Goal: Find contact information: Find contact information

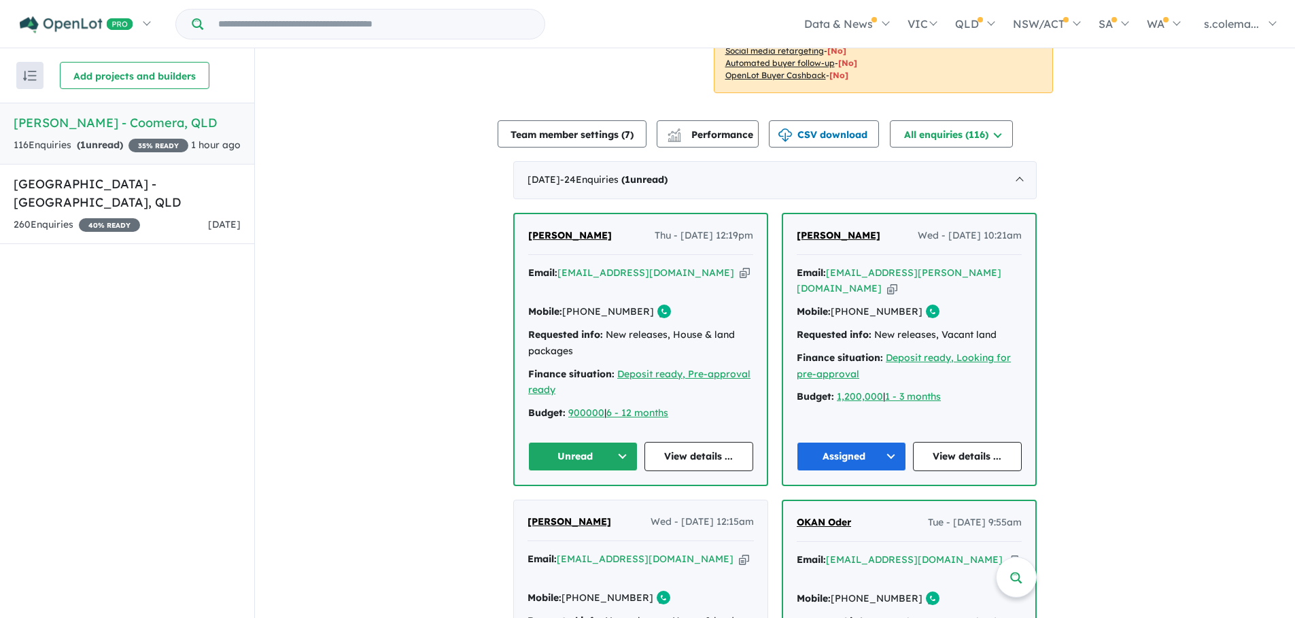
scroll to position [476, 0]
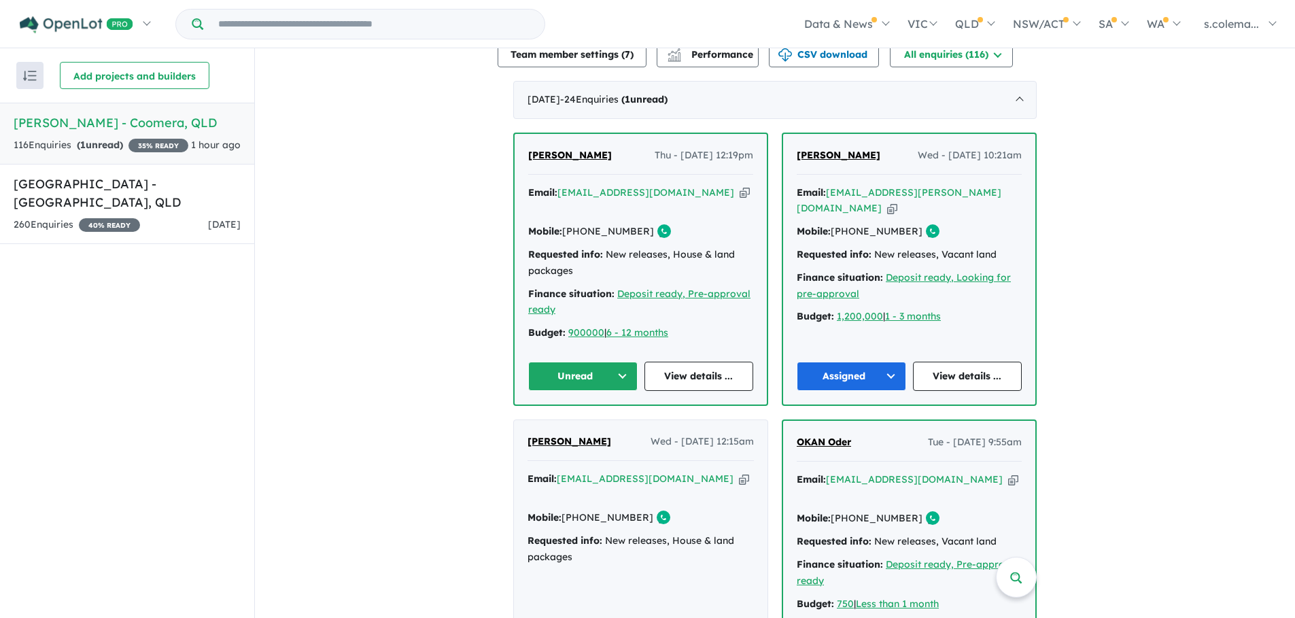
click at [608, 362] on button "Unread" at bounding box center [582, 376] width 109 height 29
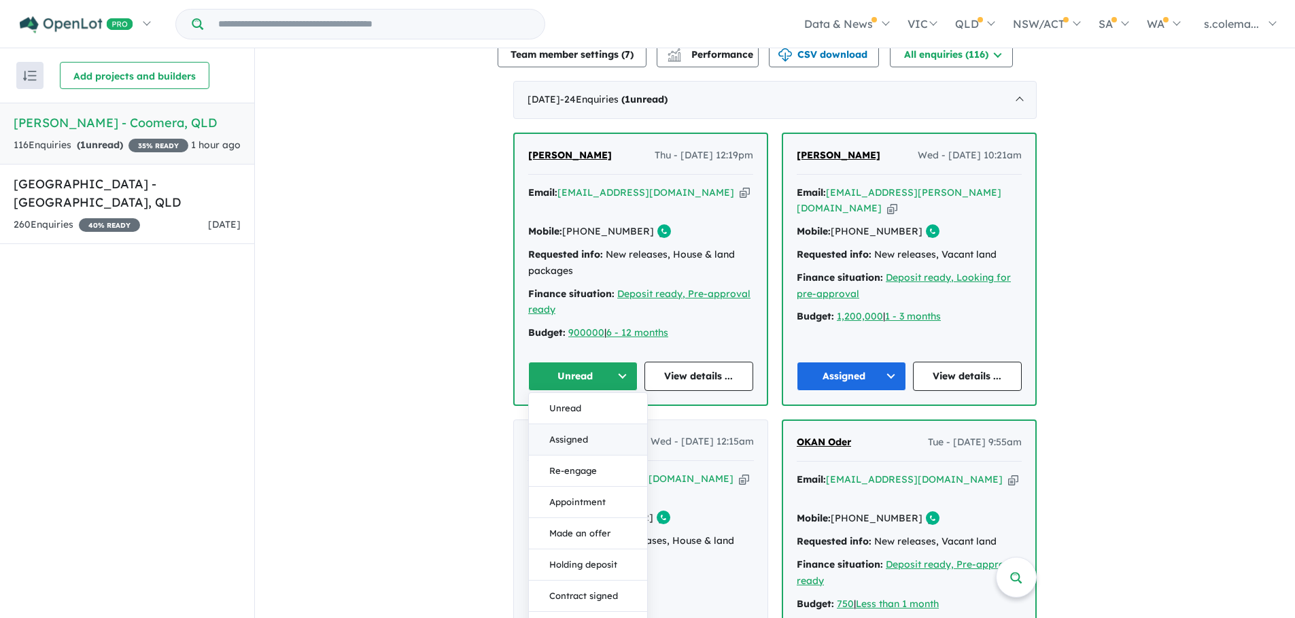
click at [595, 424] on button "Assigned" at bounding box center [588, 439] width 118 height 31
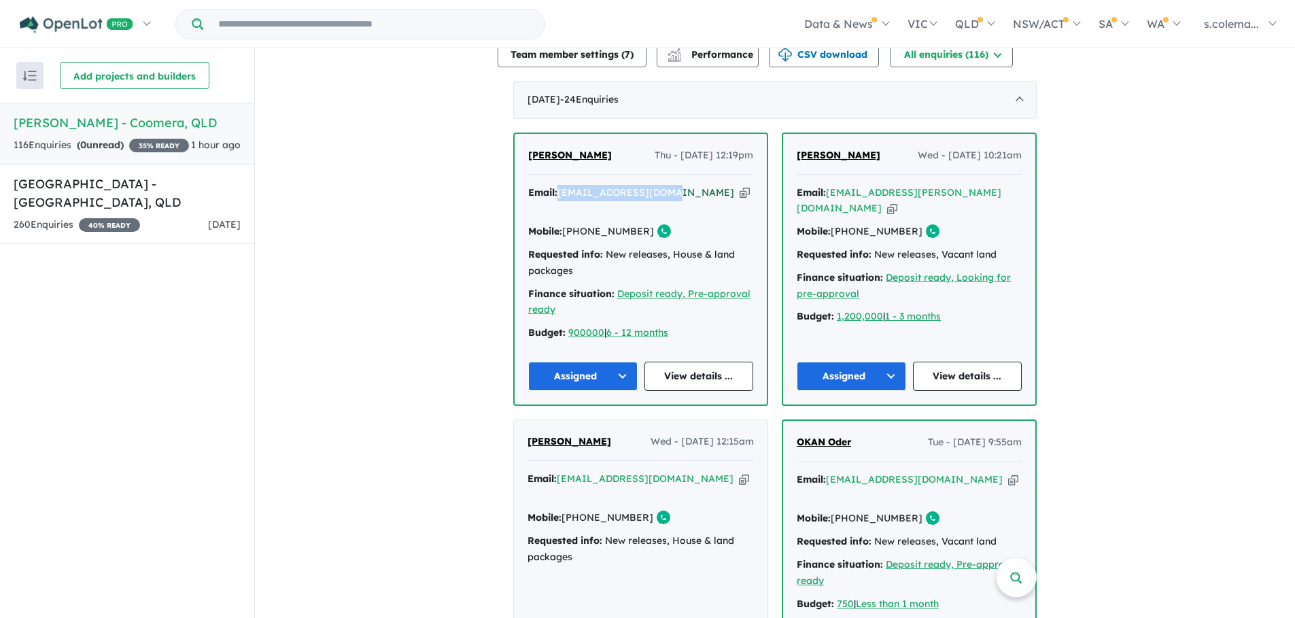
drag, startPoint x: 681, startPoint y: 181, endPoint x: 559, endPoint y: 183, distance: 121.6
click at [559, 185] on div "Email: [EMAIL_ADDRESS][DOMAIN_NAME] Copied!" at bounding box center [640, 201] width 225 height 33
copy a%20Novella%20Waters%20-%20Coomera"] "[EMAIL_ADDRESS][DOMAIN_NAME]"
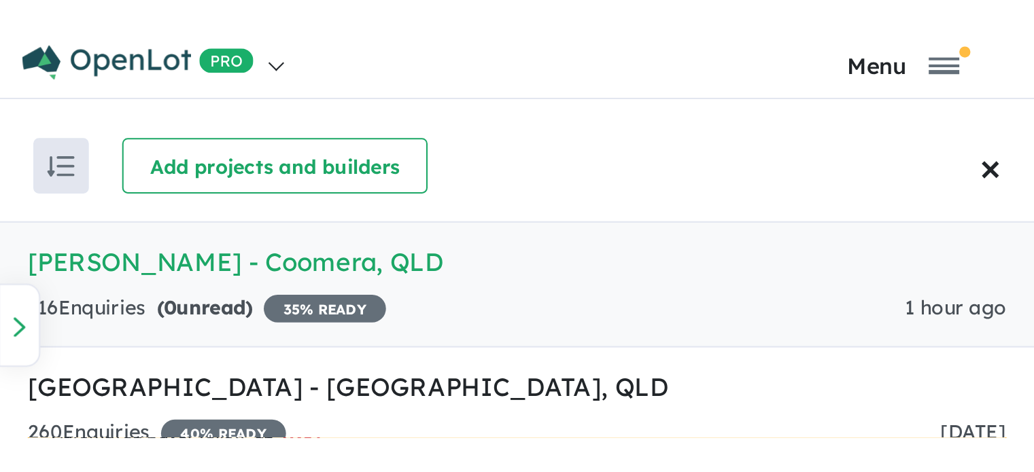
scroll to position [0, 0]
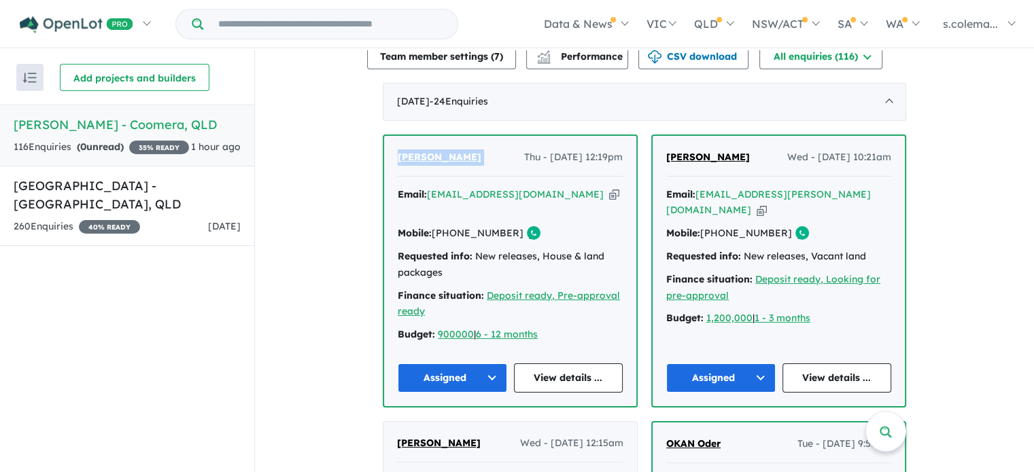
drag, startPoint x: 497, startPoint y: 145, endPoint x: 394, endPoint y: 145, distance: 103.3
click at [398, 150] on div "[PERSON_NAME] Thu - [DATE] 12:19pm" at bounding box center [510, 163] width 225 height 27
copy span "[PERSON_NAME]"
drag, startPoint x: 503, startPoint y: 205, endPoint x: 449, endPoint y: 212, distance: 54.2
click at [449, 226] on div "Mobile: [PHONE_NUMBER] Copied!" at bounding box center [510, 234] width 225 height 16
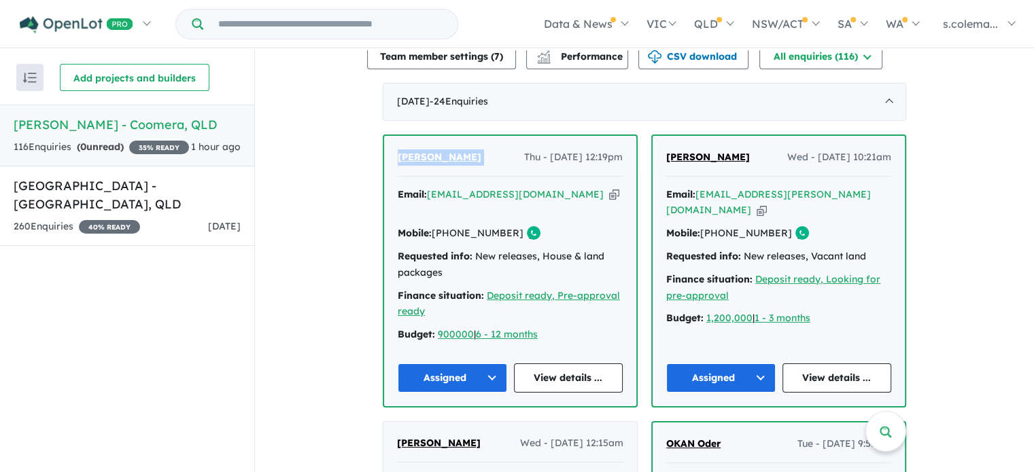
copy link "415 178 390"
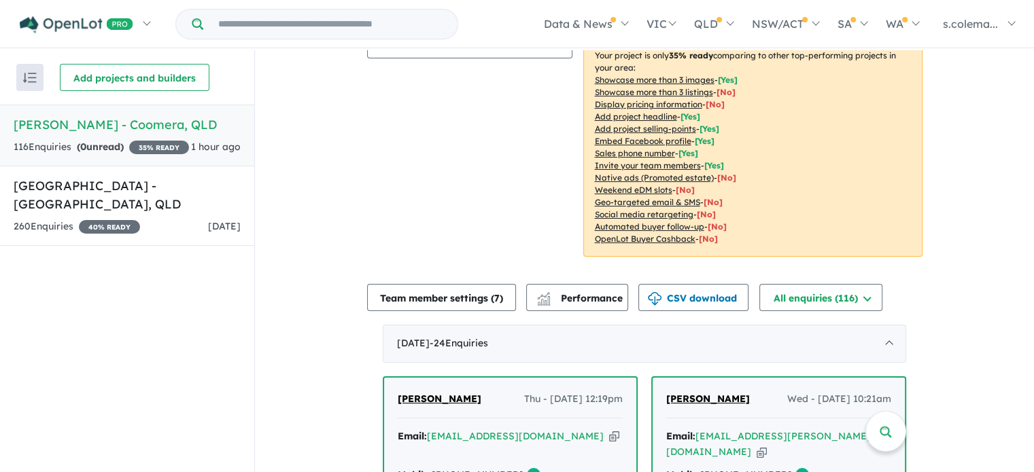
scroll to position [68, 0]
